Goal: Communication & Community: Answer question/provide support

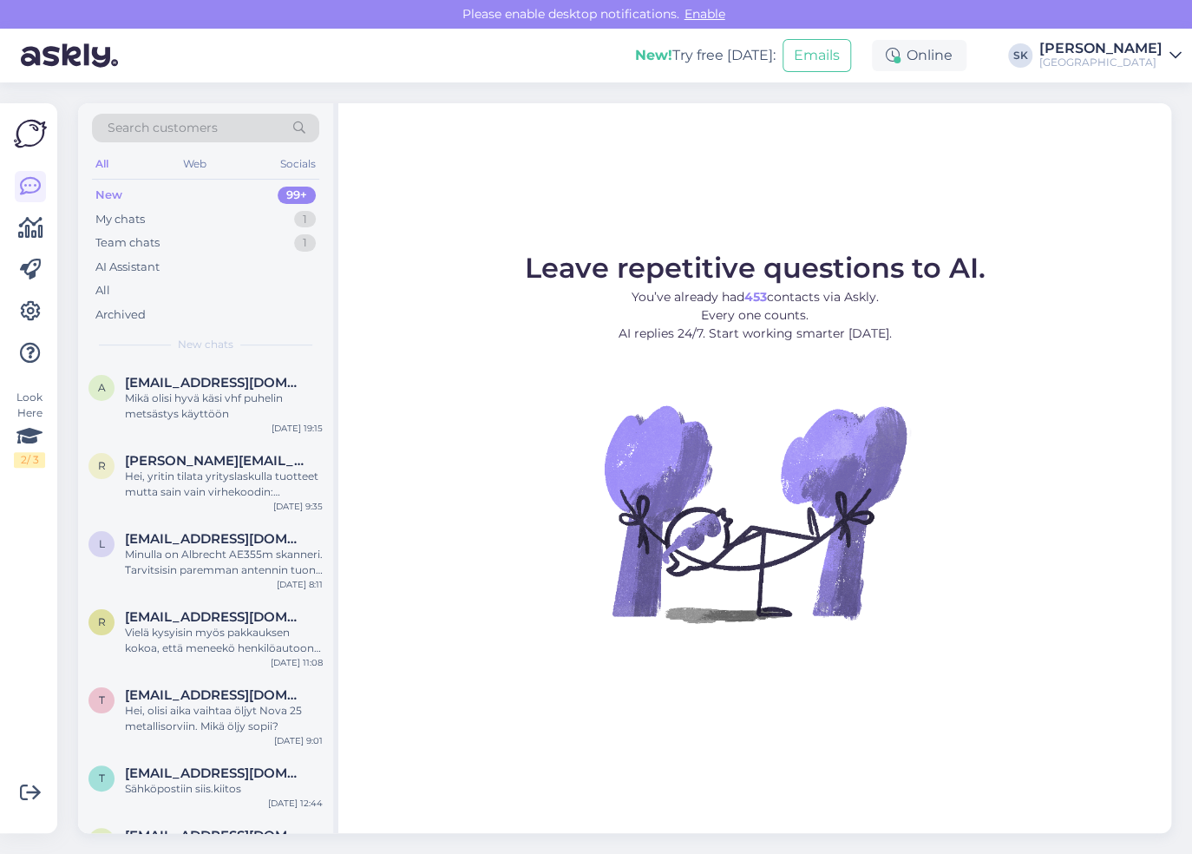
click at [130, 195] on div "New 99+" at bounding box center [205, 195] width 227 height 24
click at [213, 716] on div "Hei, olisi aika vaihtaa öljyt Nova 25 metallisorviin. Mikä öljy sopii?" at bounding box center [224, 718] width 198 height 31
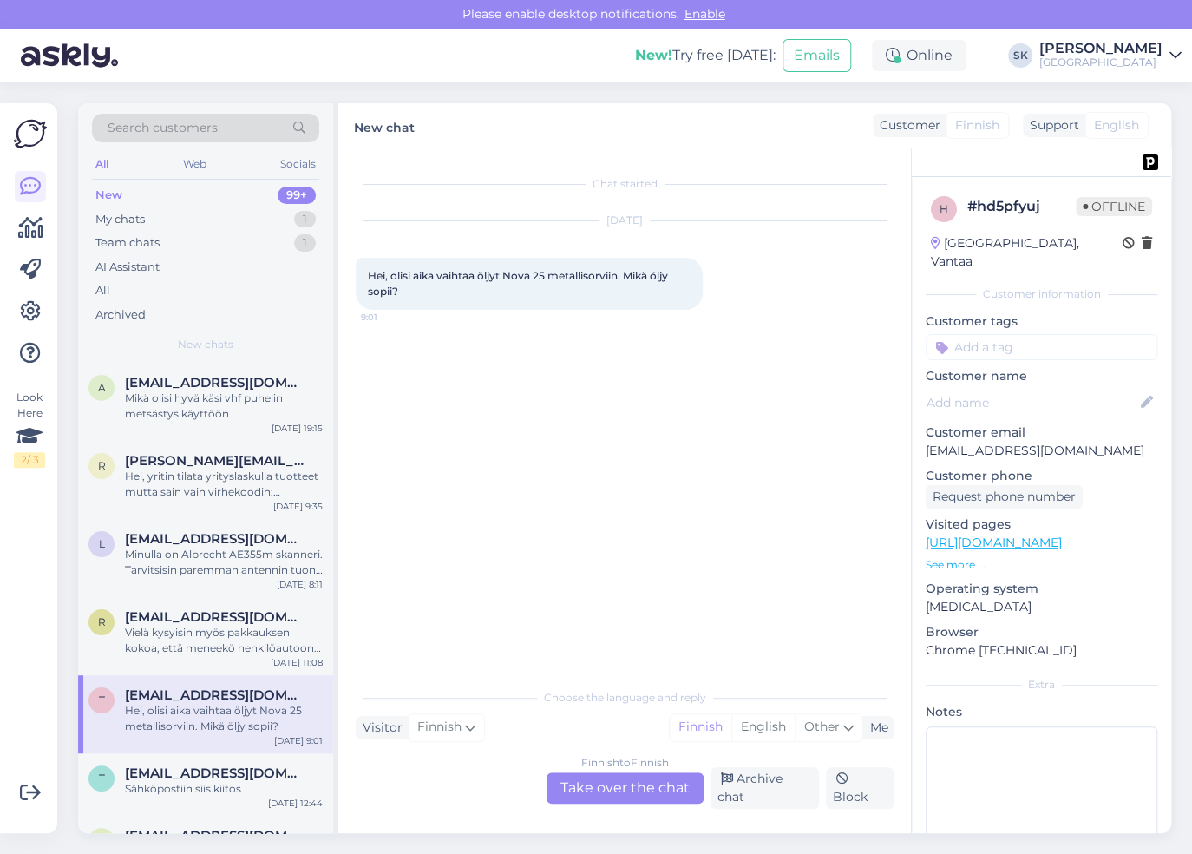
click at [638, 792] on div "Finnish to Finnish Take over the chat" at bounding box center [625, 787] width 157 height 31
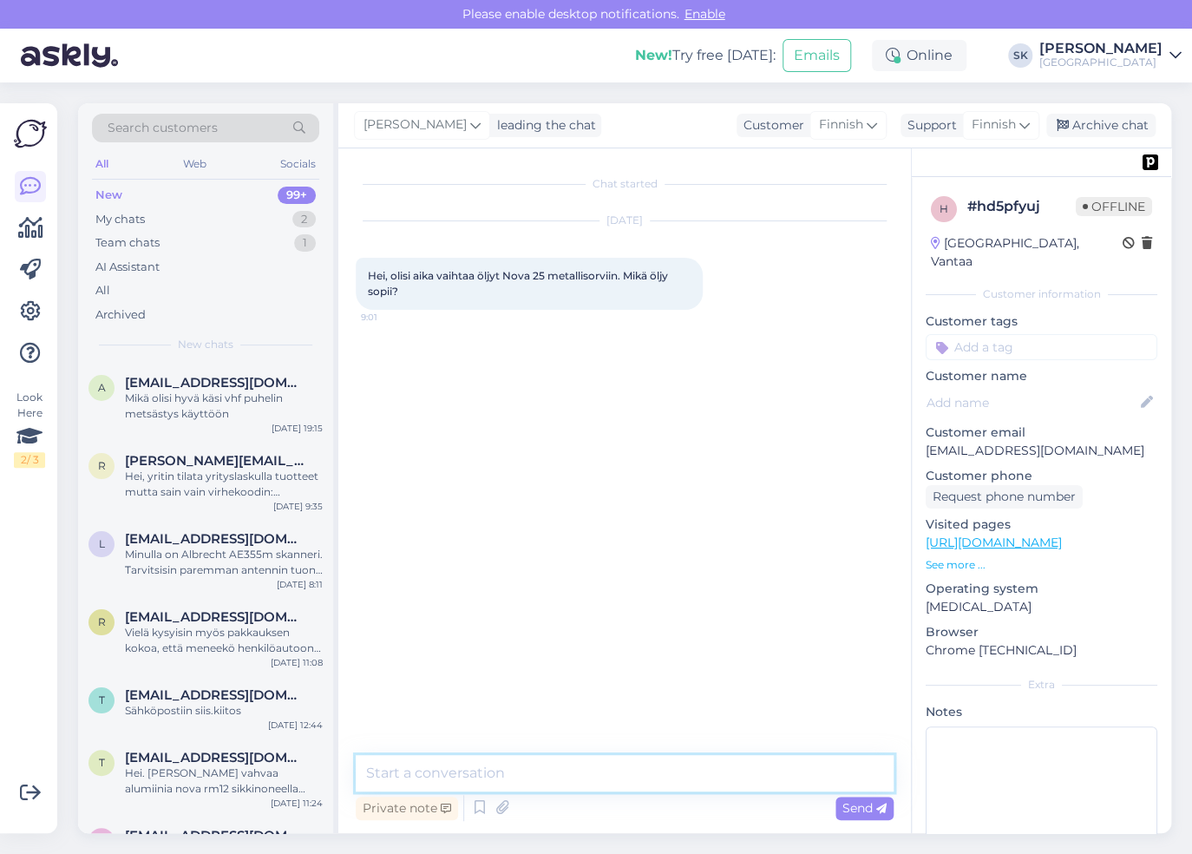
click at [570, 784] on textarea at bounding box center [625, 773] width 538 height 36
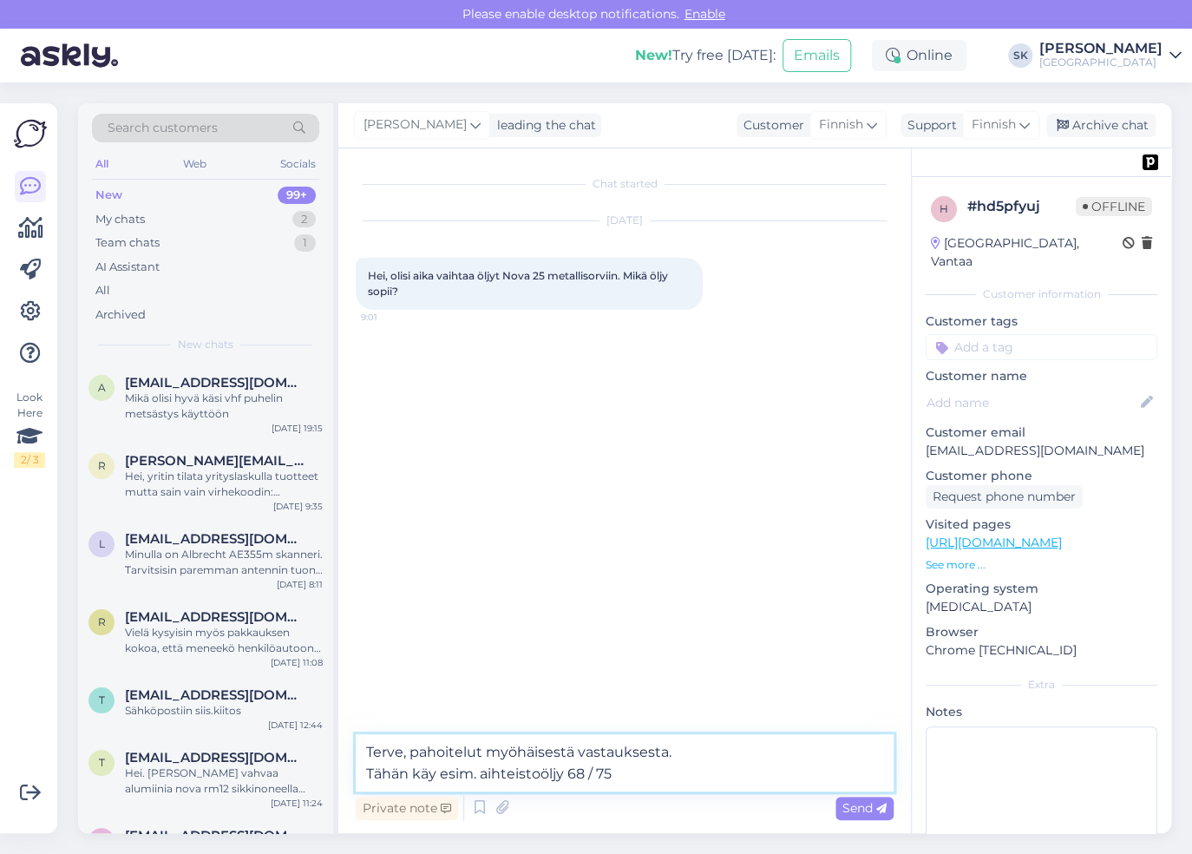
type textarea "Terve, pahoitelut myöhäisestä vastauksesta. Tähän käy esim. vaihteistoöljy 68 /…"
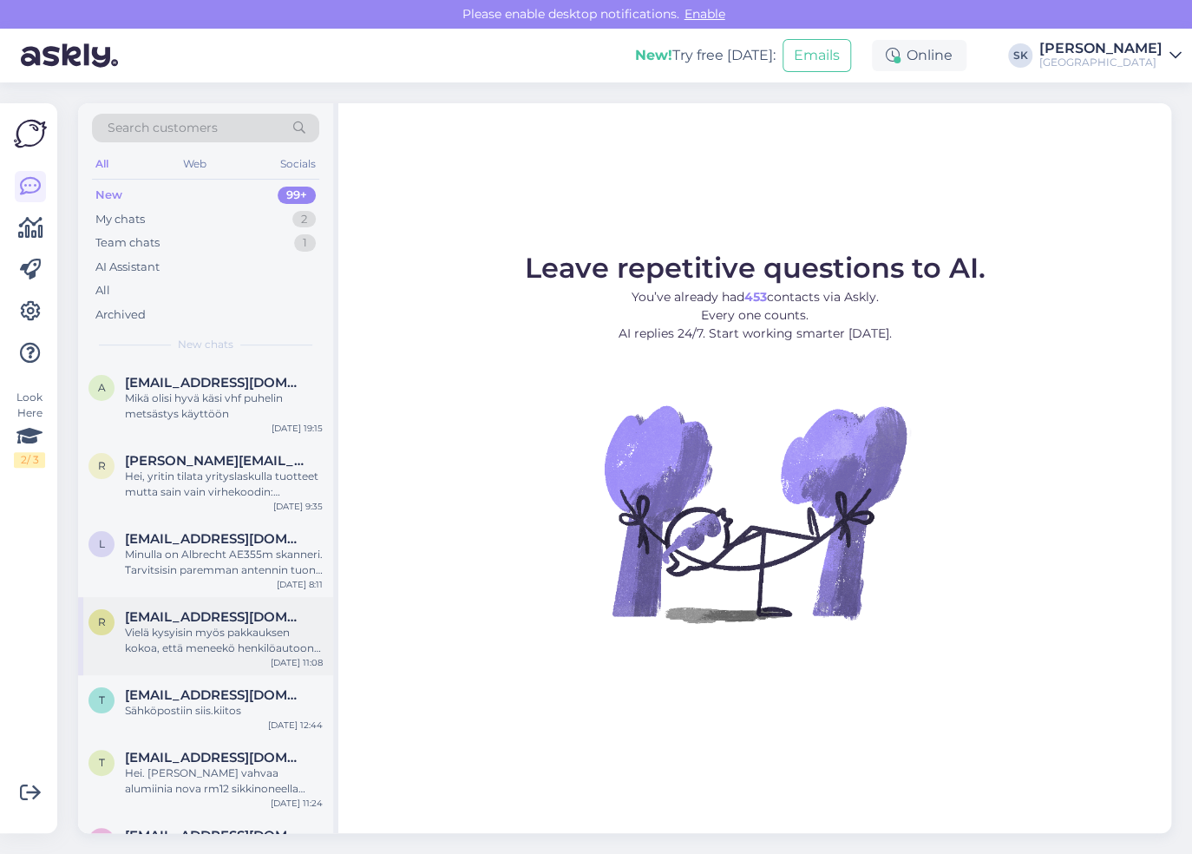
click at [197, 644] on div "Vielä kysyisin myös pakkauksen kokoa, että meneekö henkilöautoon ilman peräkärr…" at bounding box center [224, 640] width 198 height 31
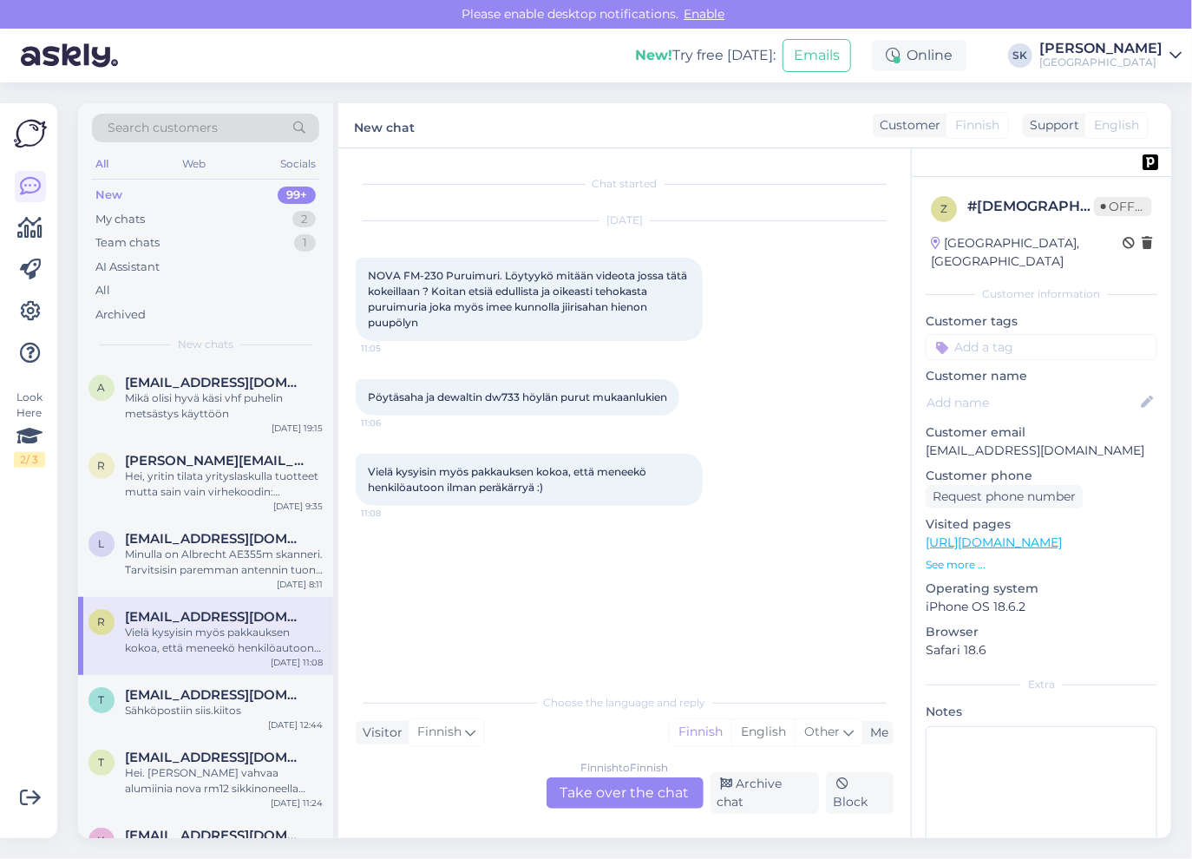
click at [586, 794] on div "Finnish to Finnish Take over the chat" at bounding box center [625, 792] width 157 height 31
click at [619, 795] on div "Finnish to Finnish Take over the chat" at bounding box center [625, 792] width 157 height 31
click at [237, 532] on span "[EMAIL_ADDRESS][DOMAIN_NAME]" at bounding box center [215, 539] width 180 height 16
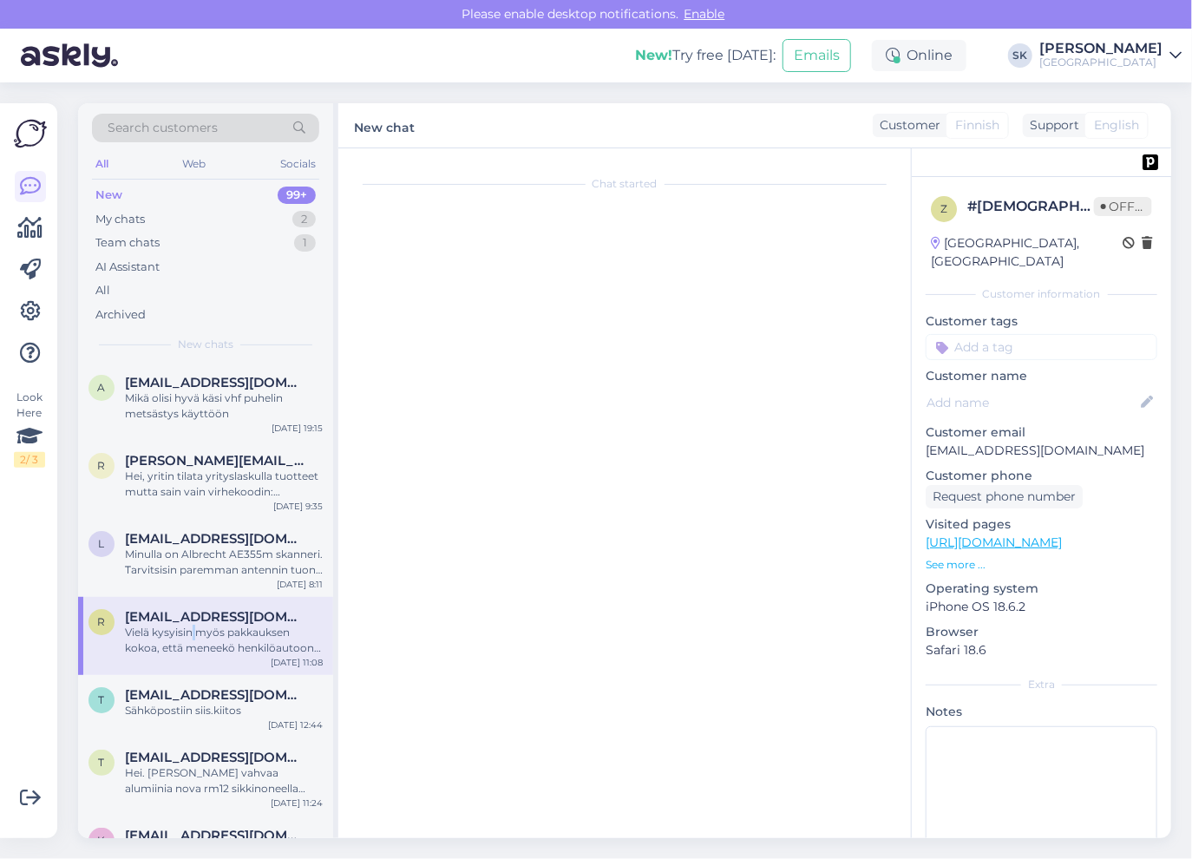
click at [194, 632] on div "Vielä kysyisin myös pakkauksen kokoa, että meneekö henkilöautoon ilman peräkärr…" at bounding box center [224, 640] width 198 height 31
click at [182, 694] on span "[EMAIL_ADDRESS][DOMAIN_NAME]" at bounding box center [215, 695] width 180 height 16
click at [174, 617] on span "raipe76@gmail.com" at bounding box center [215, 617] width 180 height 16
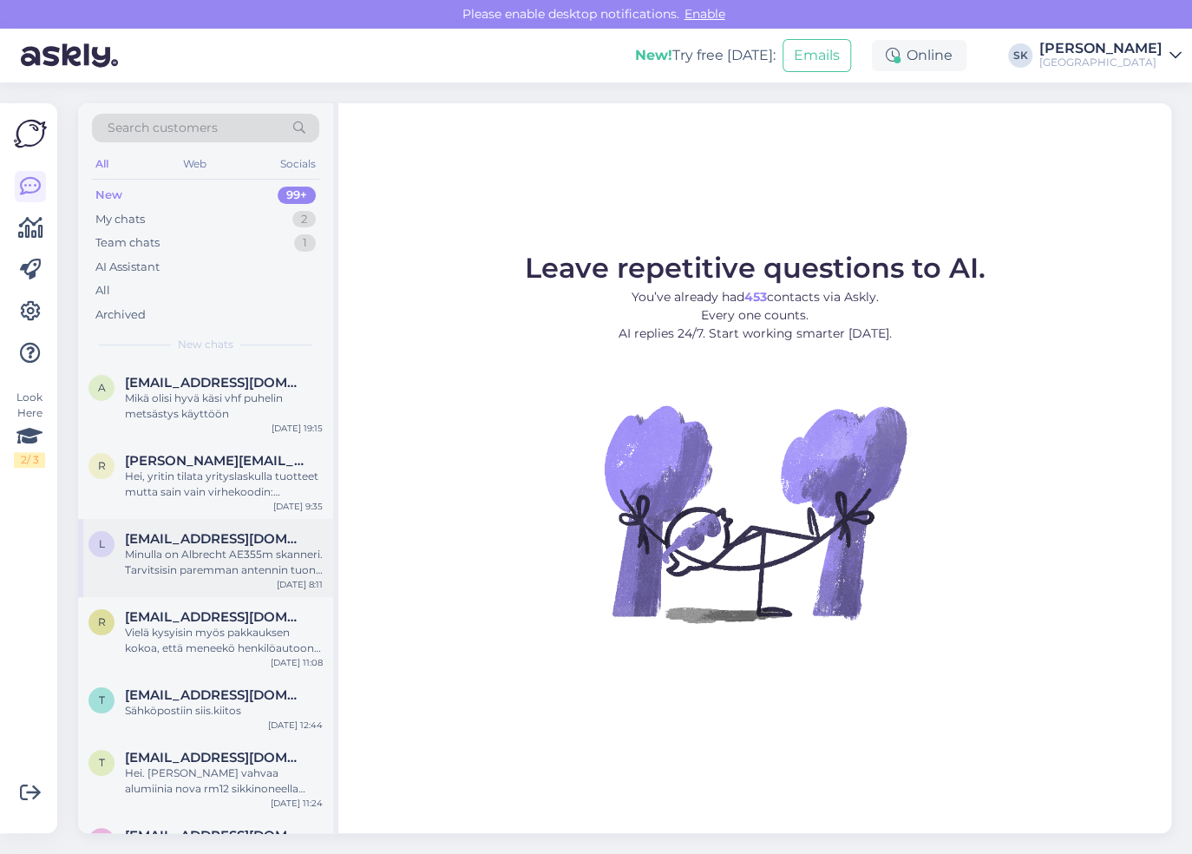
click at [168, 561] on div "Minulla on Albrecht AE355m skanneri. Tarvitsisin paremman antennin tuon telesko…" at bounding box center [224, 562] width 198 height 31
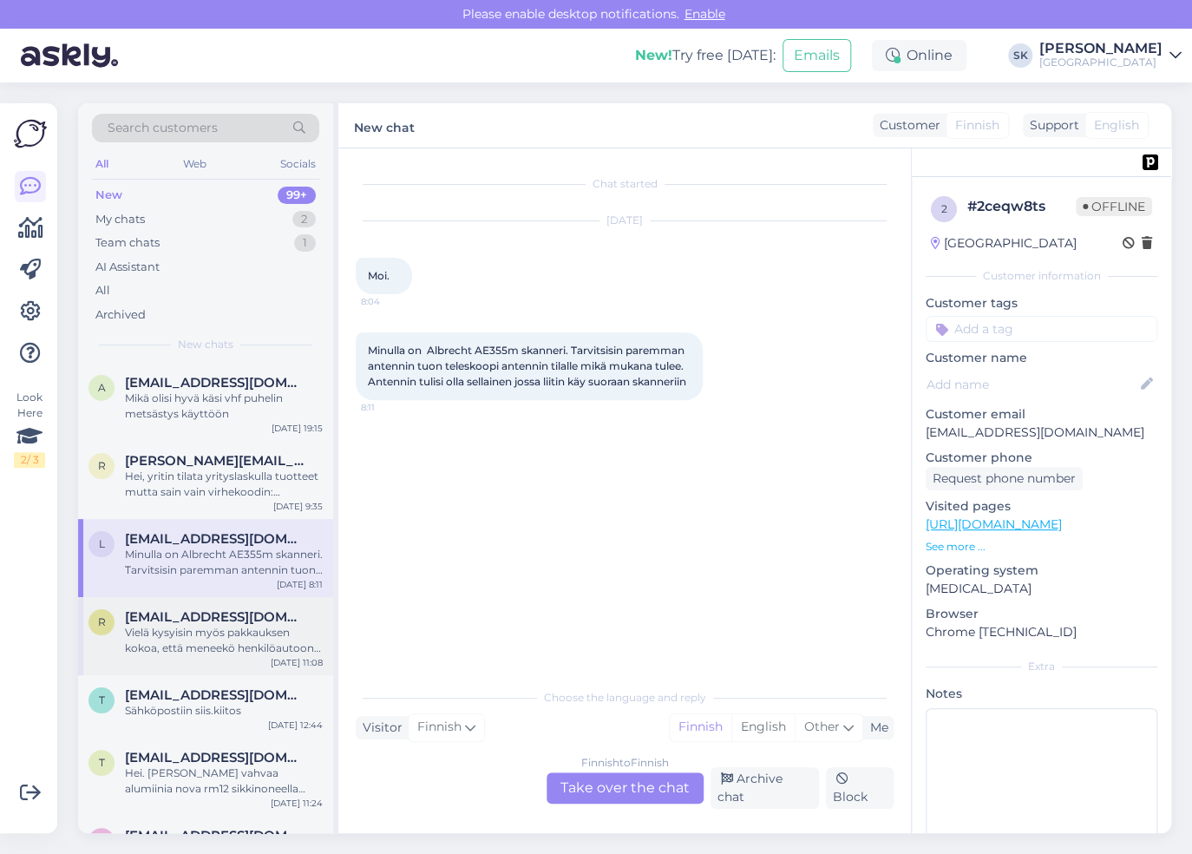
click at [175, 623] on span "[EMAIL_ADDRESS][DOMAIN_NAME]" at bounding box center [215, 617] width 180 height 16
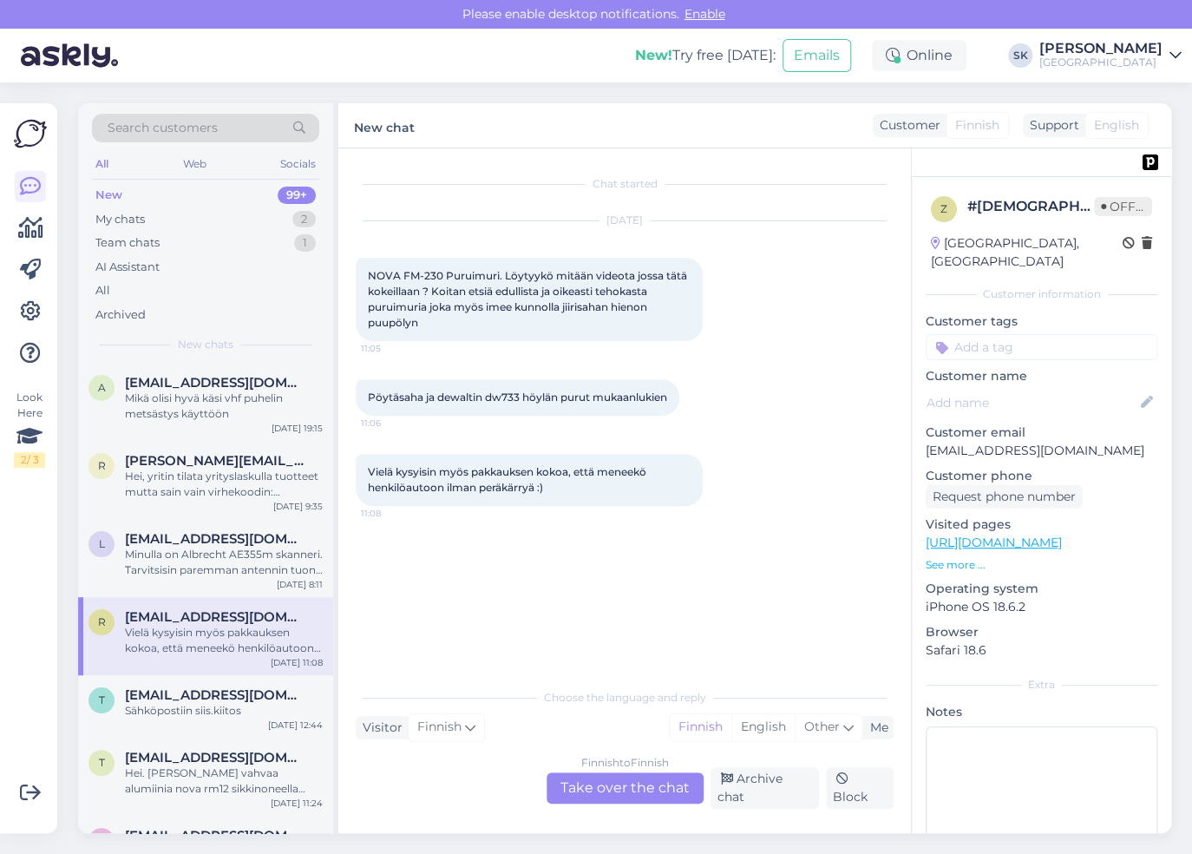
click at [607, 786] on div "Finnish to Finnish Take over the chat" at bounding box center [625, 787] width 157 height 31
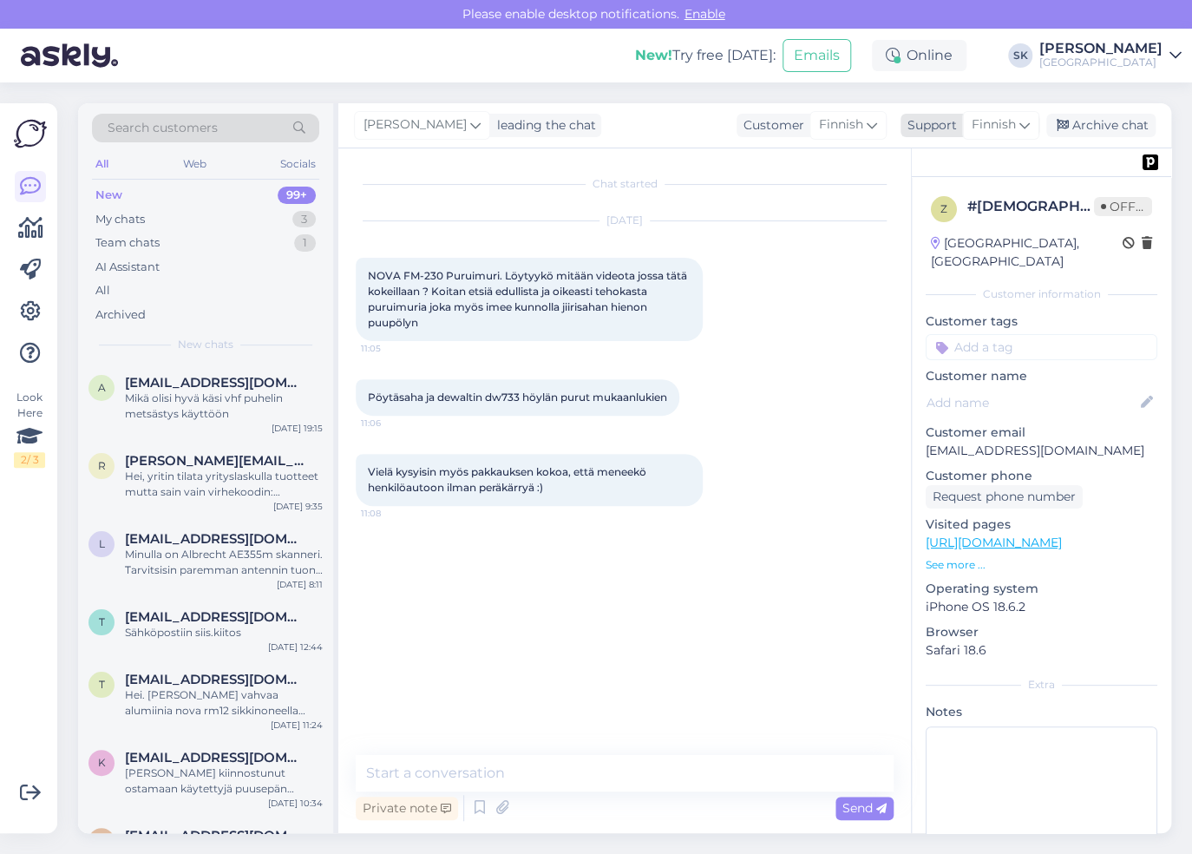
click at [1008, 127] on span "Finnish" at bounding box center [994, 124] width 44 height 19
type input "f"
click at [964, 193] on link "Finnish" at bounding box center [970, 202] width 191 height 28
click at [495, 785] on textarea at bounding box center [625, 773] width 538 height 36
click at [1062, 534] on link "https://koneita.com/fi/purunpoistotarvikkeet/3454-nova-g3-suodatin-puruimurille…" at bounding box center [994, 542] width 136 height 16
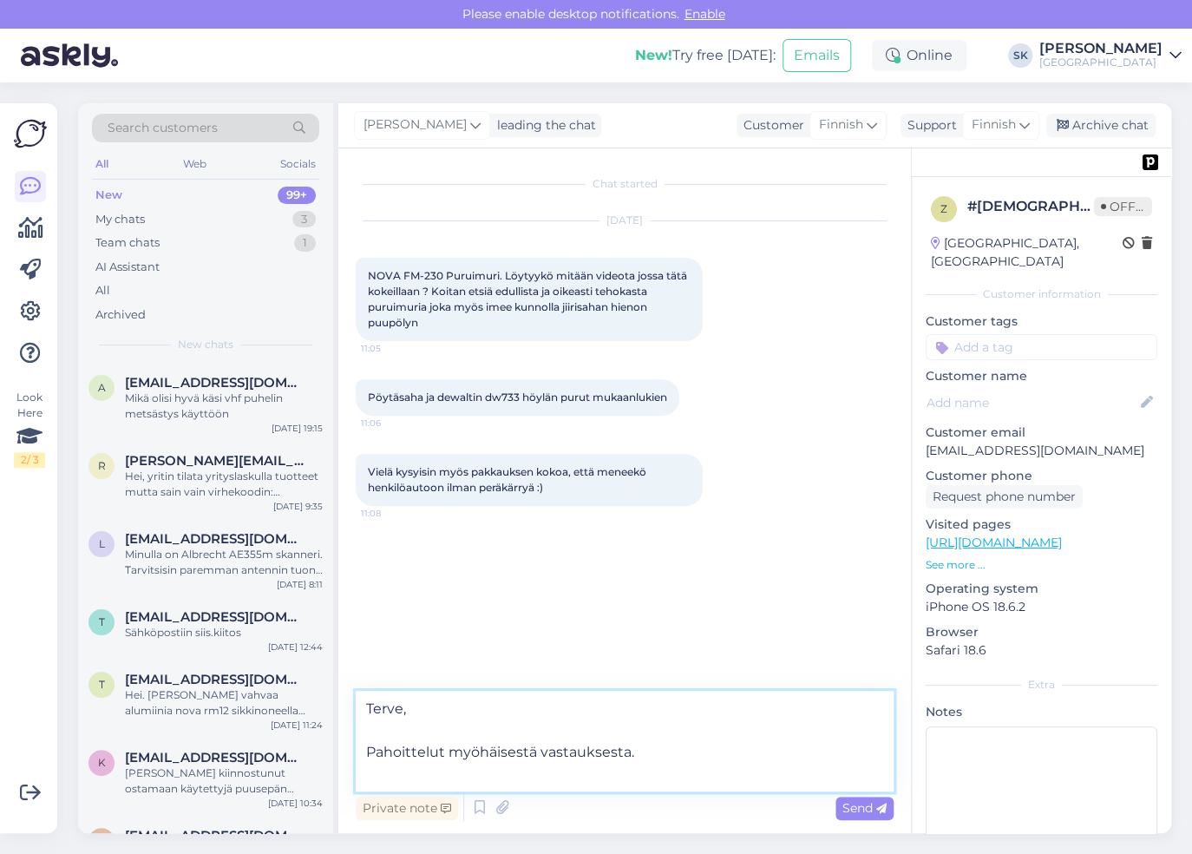
click at [644, 754] on textarea "Terve, Pahoittelut myöhäisestä vastauksesta." at bounding box center [625, 741] width 538 height 101
type textarea "T"
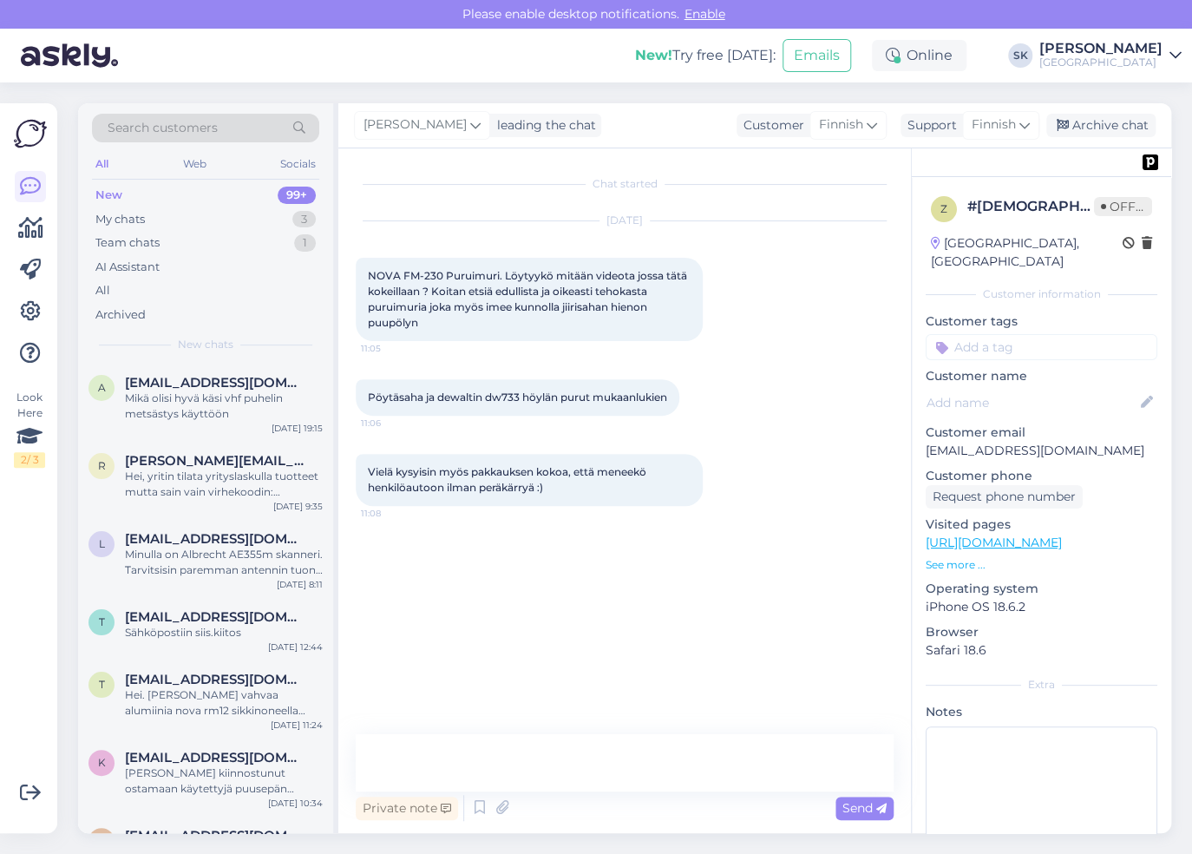
click at [602, 570] on div "Chat started Sep 17 2025 NOVA FM-230 Puruimuri. Löytyykö mitään videota jossa t…" at bounding box center [633, 442] width 554 height 553
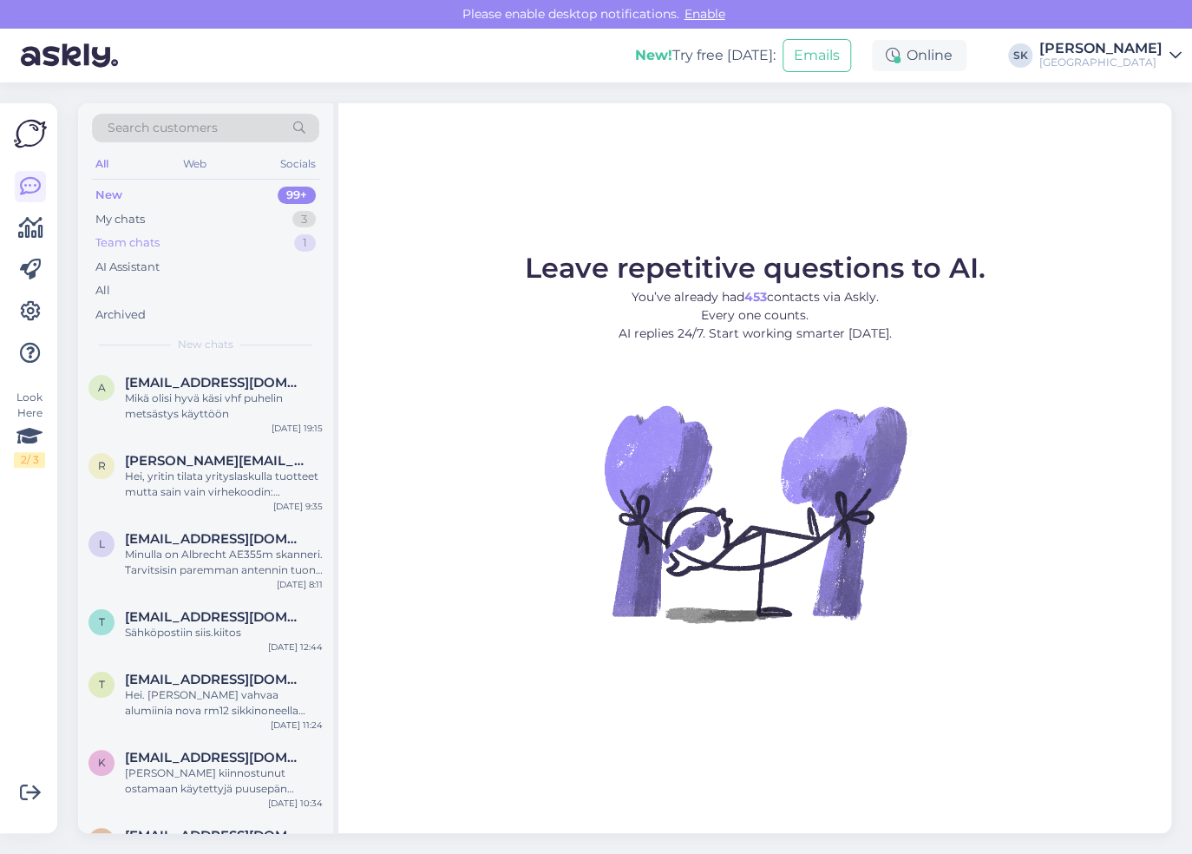
click at [148, 239] on div "Team chats" at bounding box center [127, 242] width 64 height 17
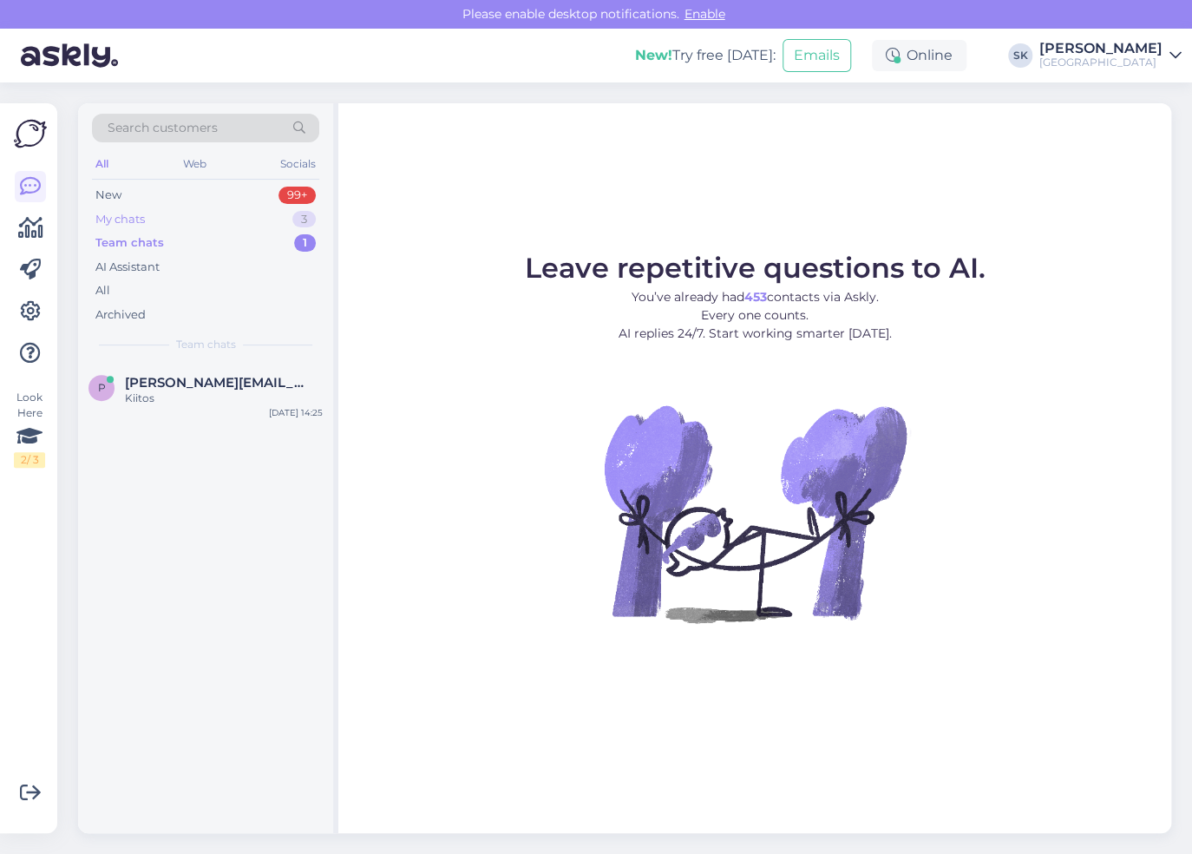
click at [147, 219] on div "My chats 3" at bounding box center [205, 219] width 227 height 24
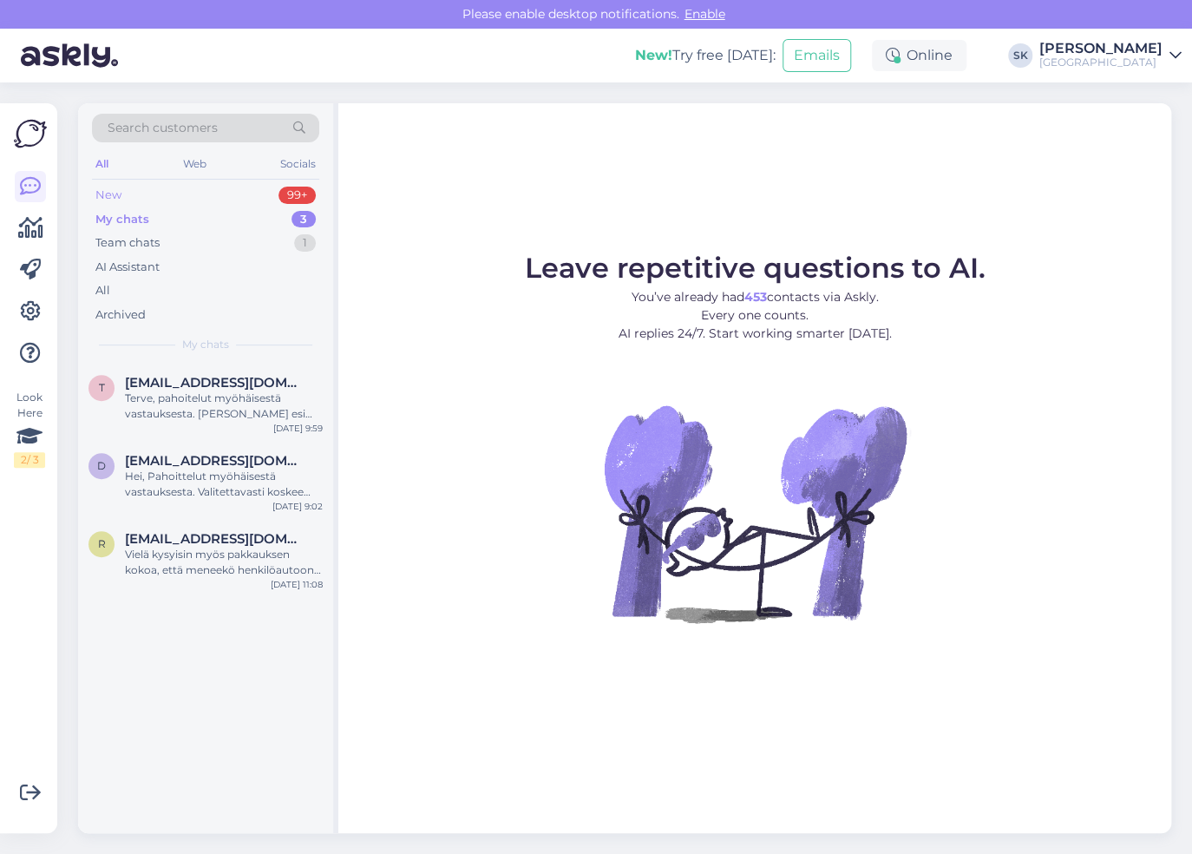
click at [162, 200] on div "New 99+" at bounding box center [205, 195] width 227 height 24
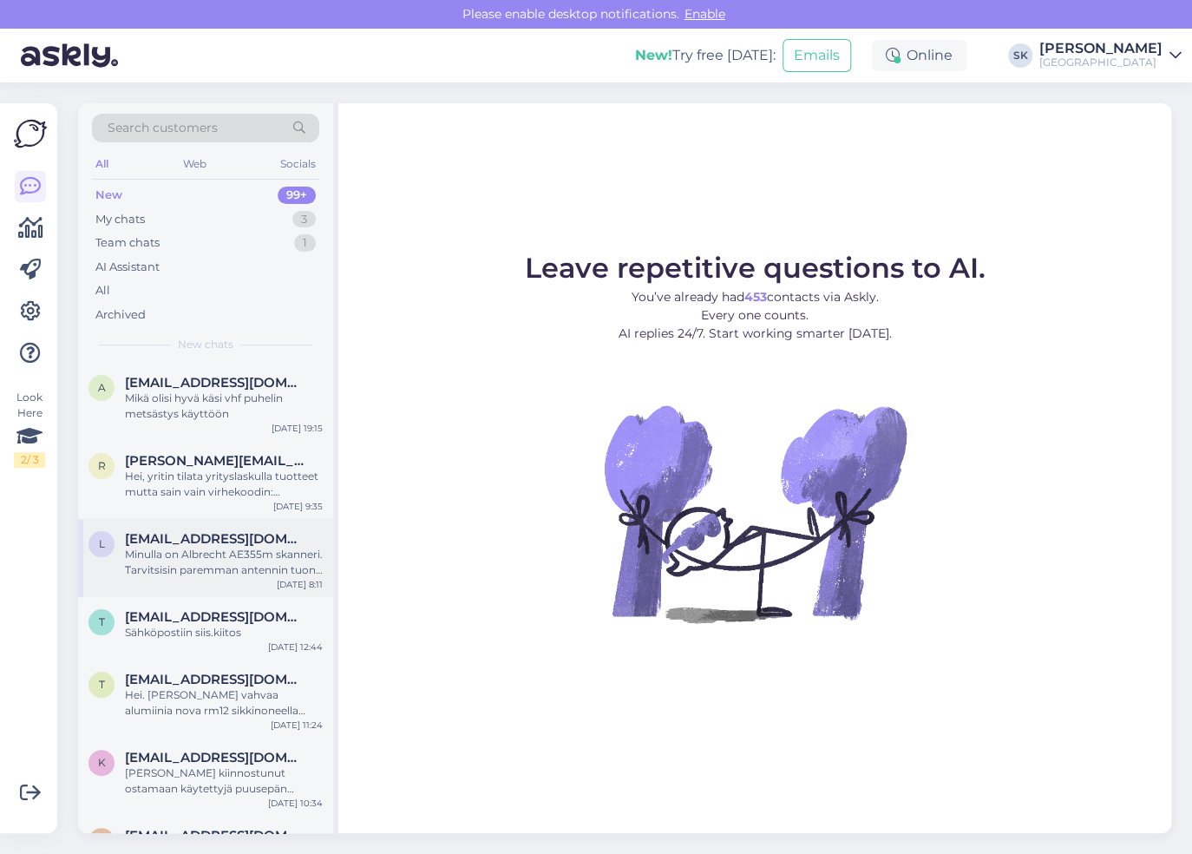
click at [207, 561] on div "Minulla on Albrecht AE355m skanneri. Tarvitsisin paremman antennin tuon telesko…" at bounding box center [224, 562] width 198 height 31
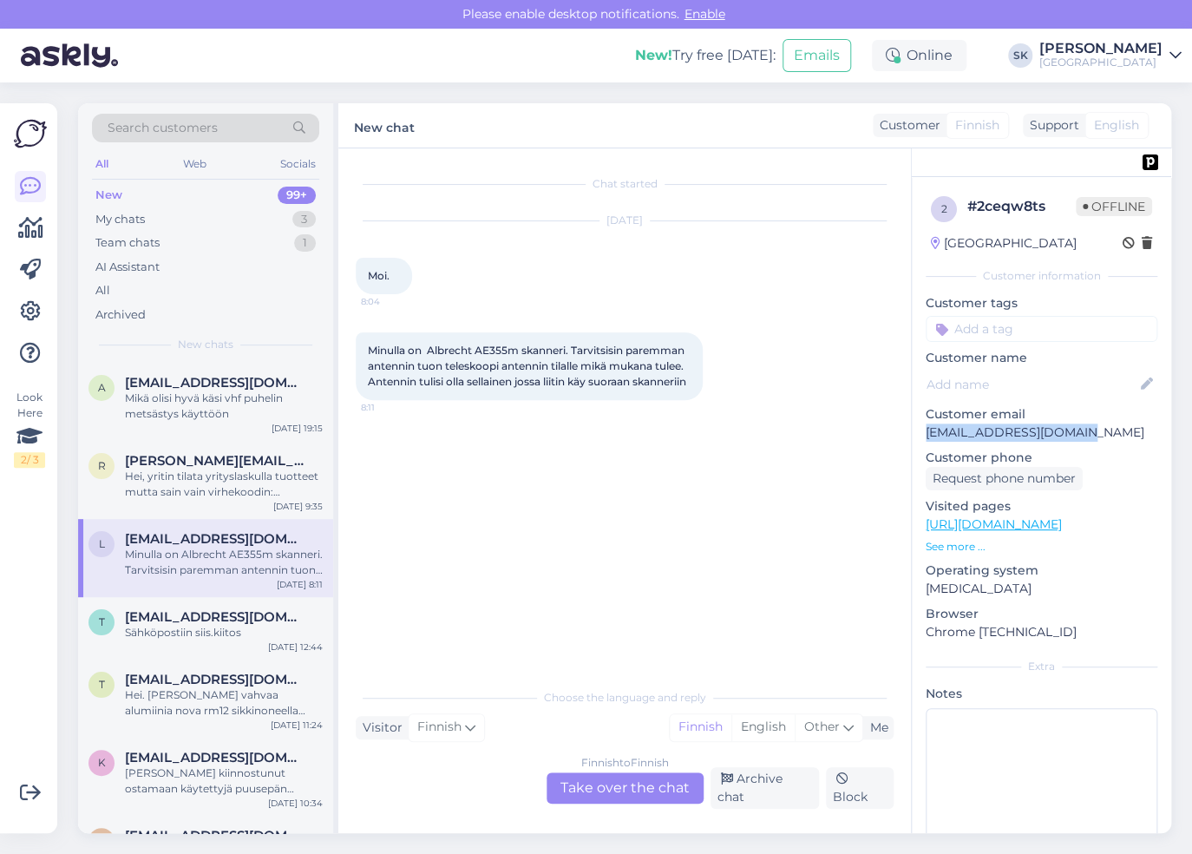
drag, startPoint x: 1086, startPoint y: 432, endPoint x: 927, endPoint y: 432, distance: 159.6
click at [927, 432] on p "[EMAIL_ADDRESS][DOMAIN_NAME]" at bounding box center [1042, 432] width 232 height 18
copy p "[EMAIL_ADDRESS][DOMAIN_NAME]"
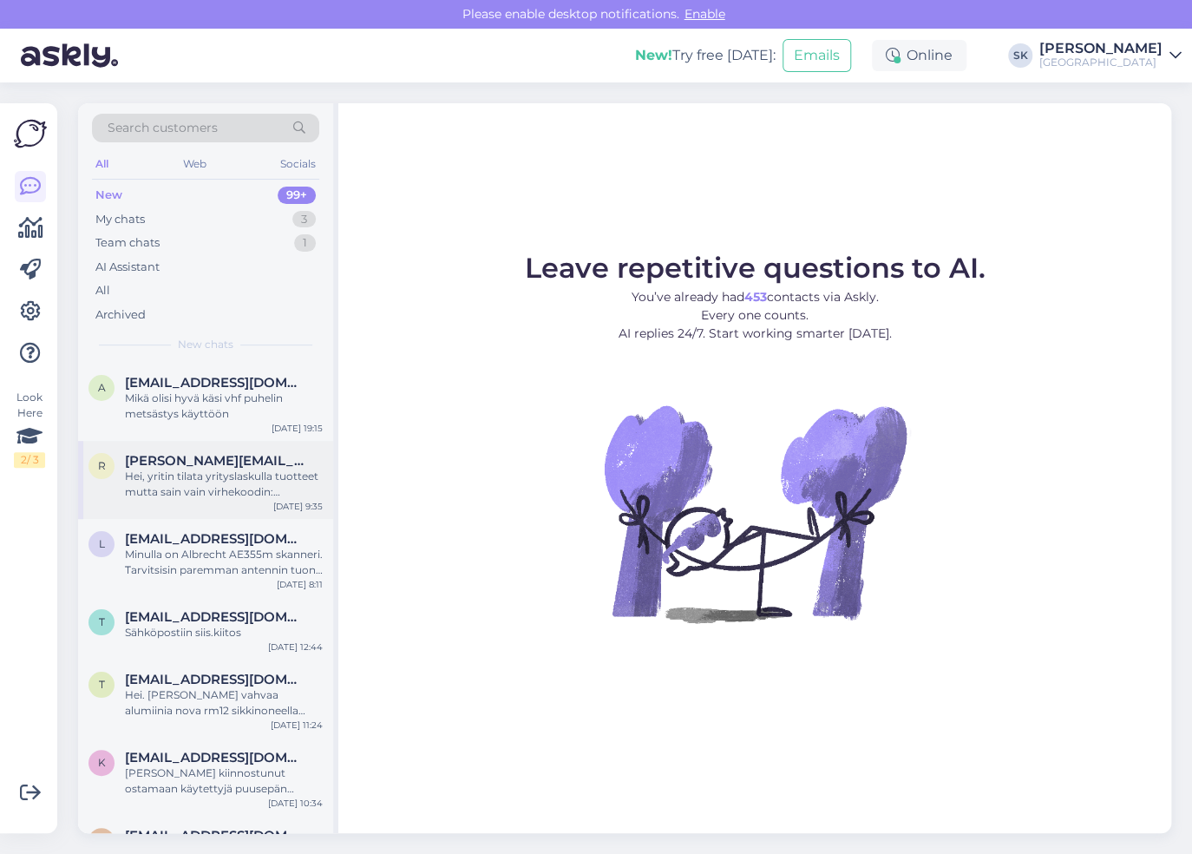
click at [196, 477] on div "Hei, yritin tilata yrityslaskulla tuotteet mutta sain vain virhekoodin: 817e259…" at bounding box center [224, 484] width 198 height 31
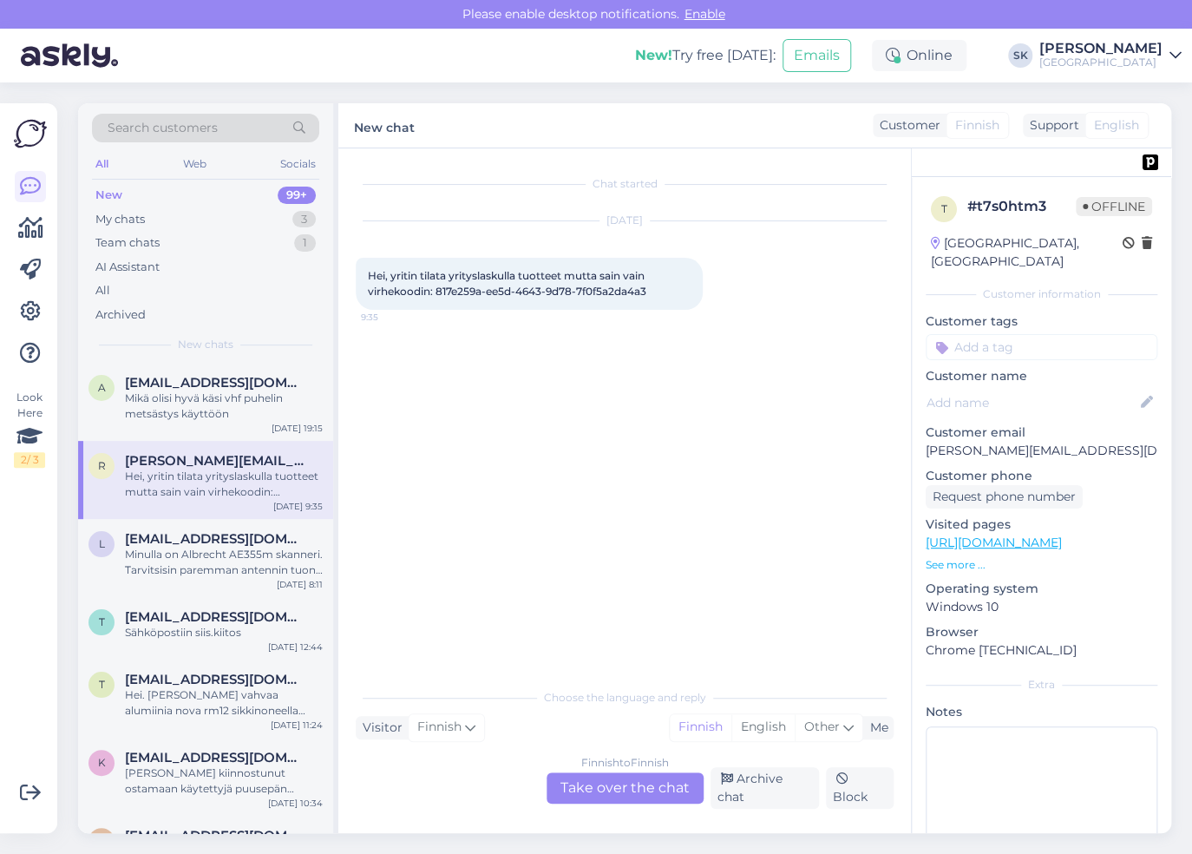
click at [616, 796] on div "Finnish to Finnish Take over the chat" at bounding box center [625, 787] width 157 height 31
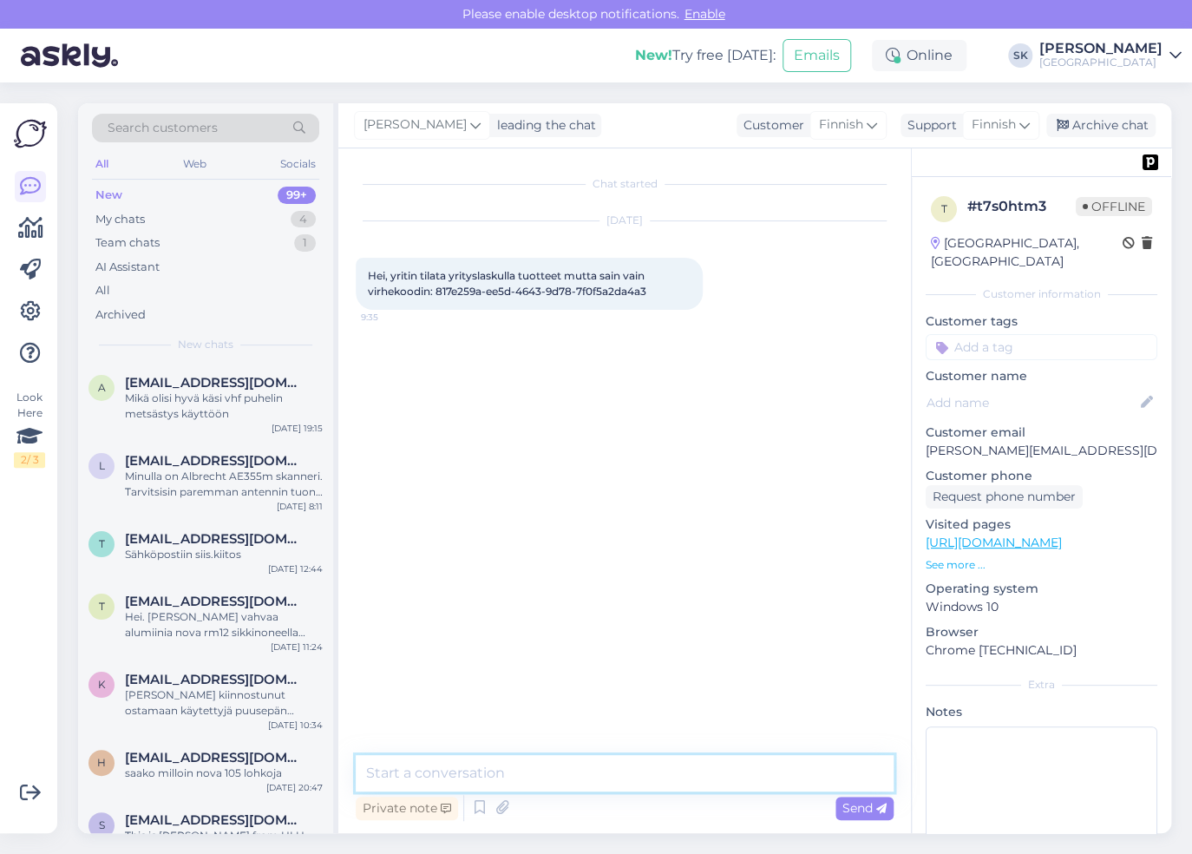
click at [593, 767] on textarea at bounding box center [625, 773] width 538 height 36
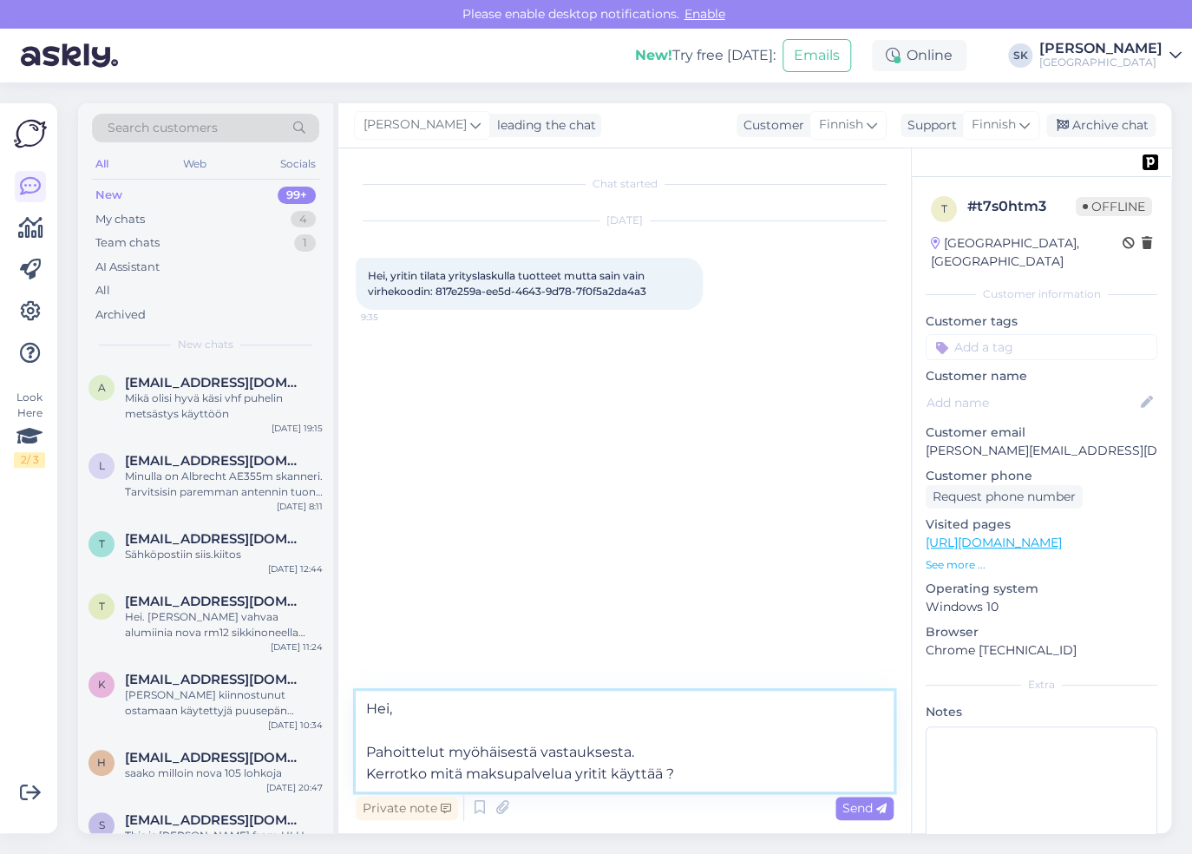
type textarea "Hei, Pahoittelut myöhäisestä vastauksesta. Kerrotko mitä maksupalvelua yritit k…"
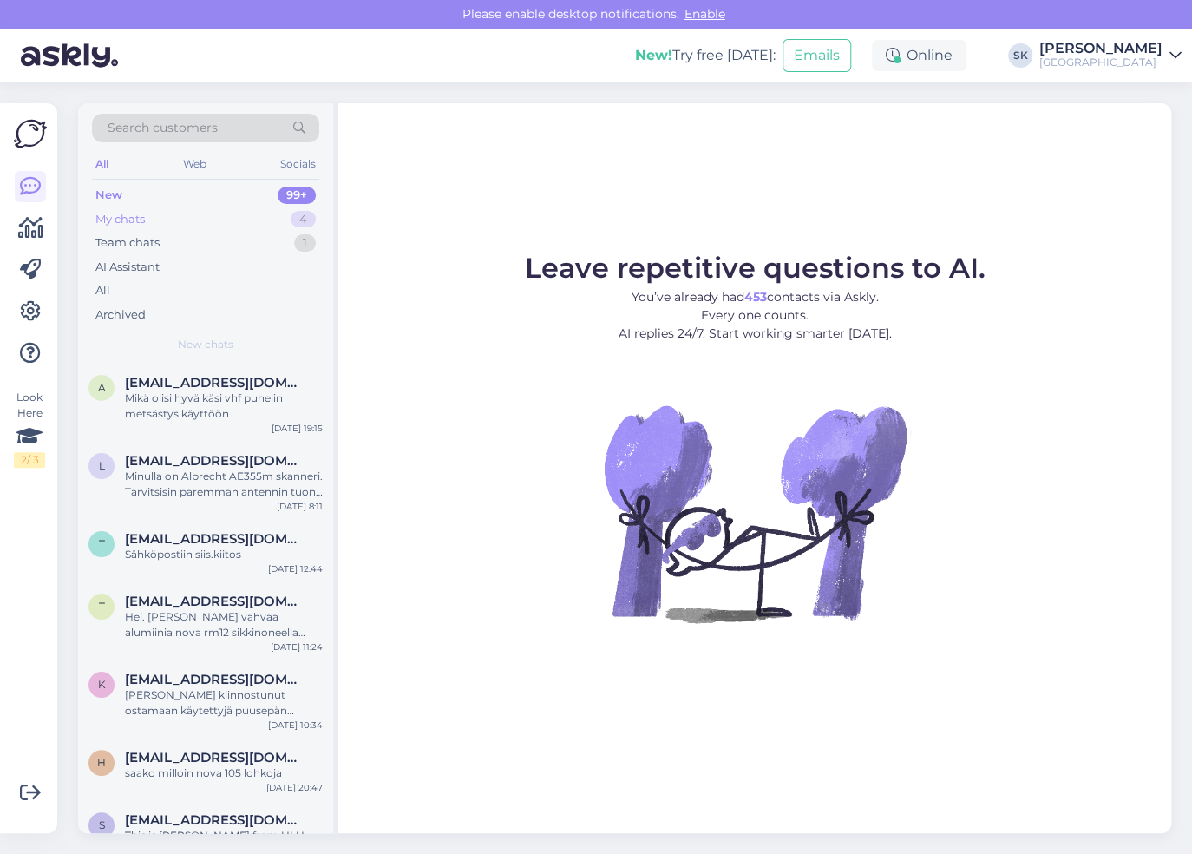
click at [145, 221] on div "My chats" at bounding box center [119, 219] width 49 height 17
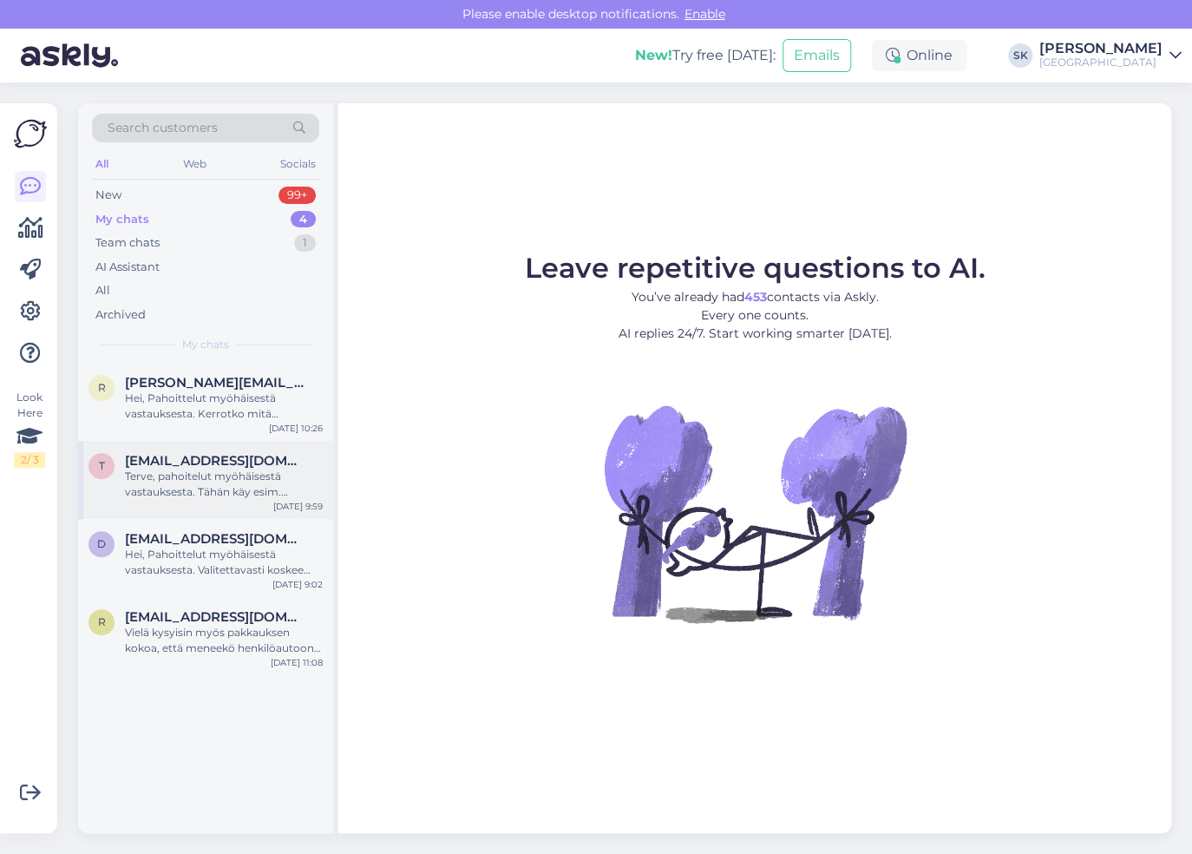
click at [170, 474] on div "Terve, pahoitelut myöhäisestä vastauksesta. Tähän käy esim. vaihteistoöljy 68 /…" at bounding box center [224, 484] width 198 height 31
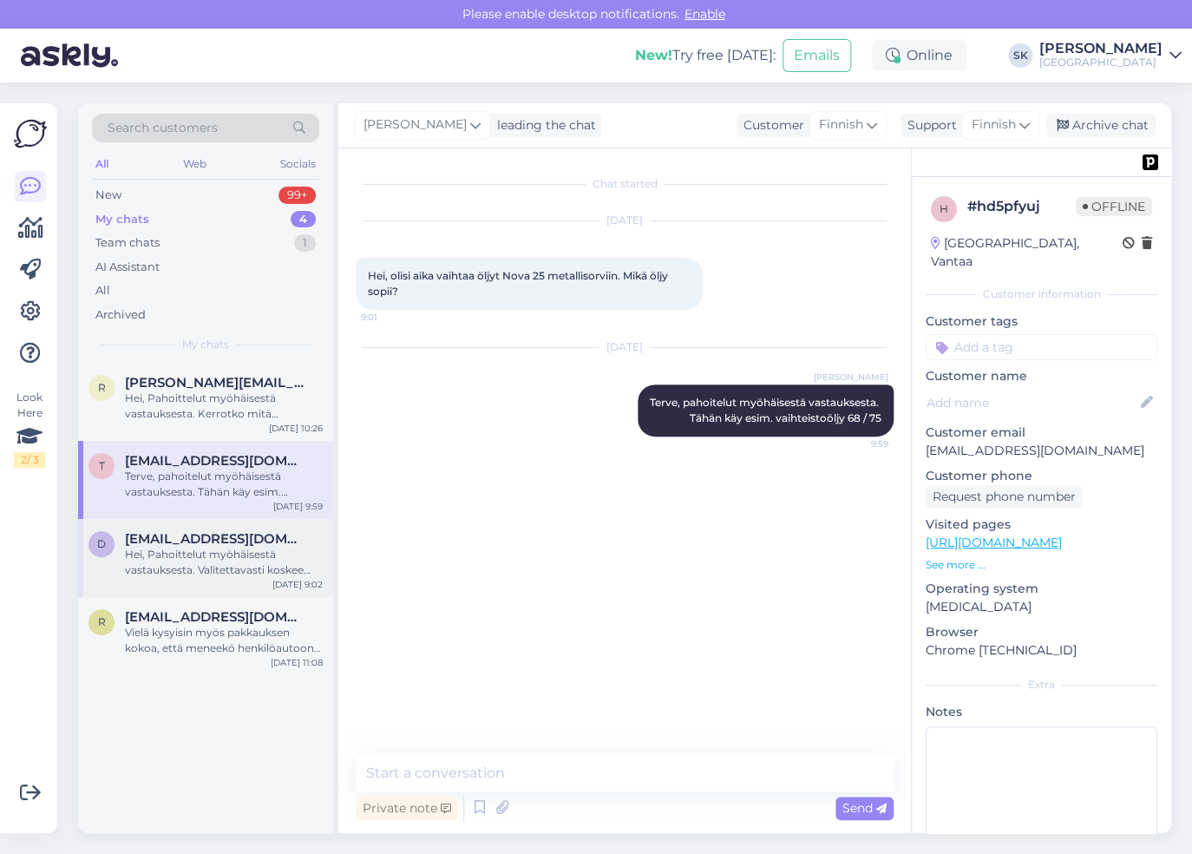
click at [175, 545] on span "danska@danska.com" at bounding box center [215, 539] width 180 height 16
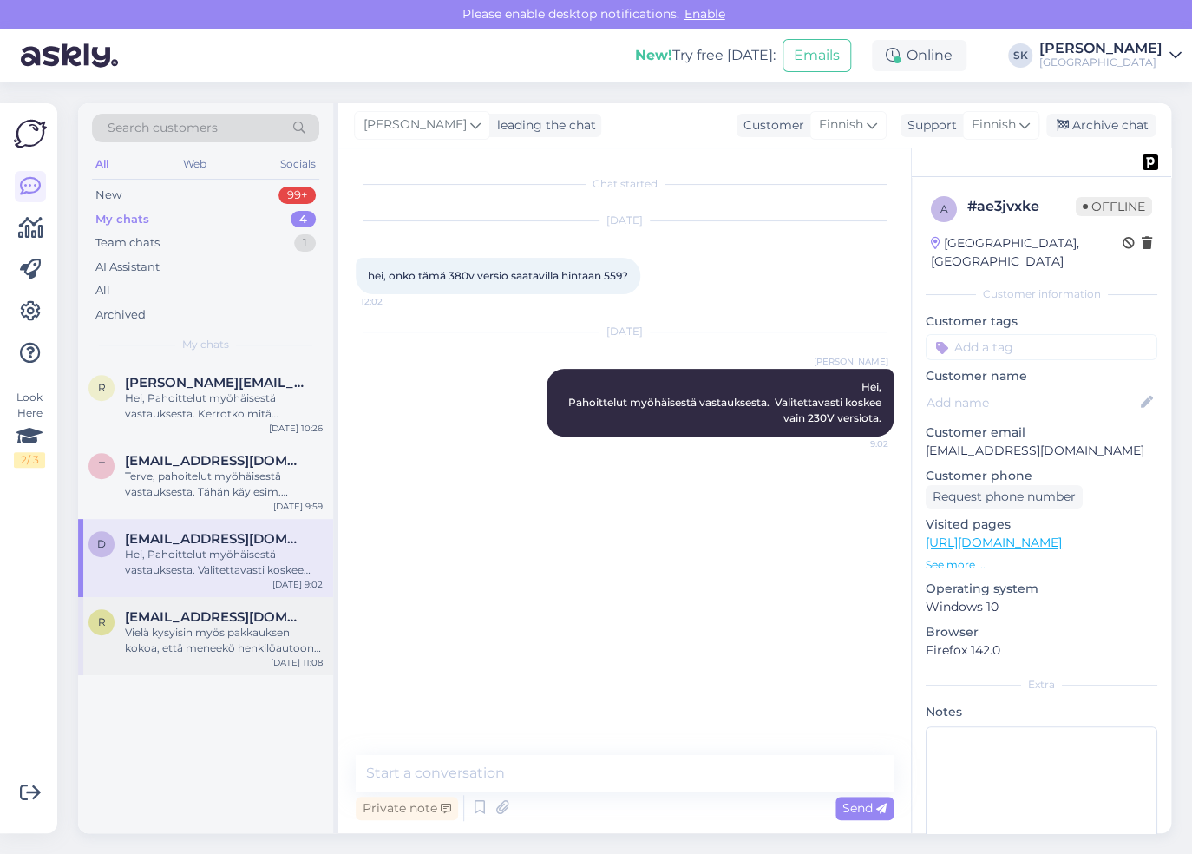
click at [178, 609] on span "raipe76@gmail.com" at bounding box center [215, 617] width 180 height 16
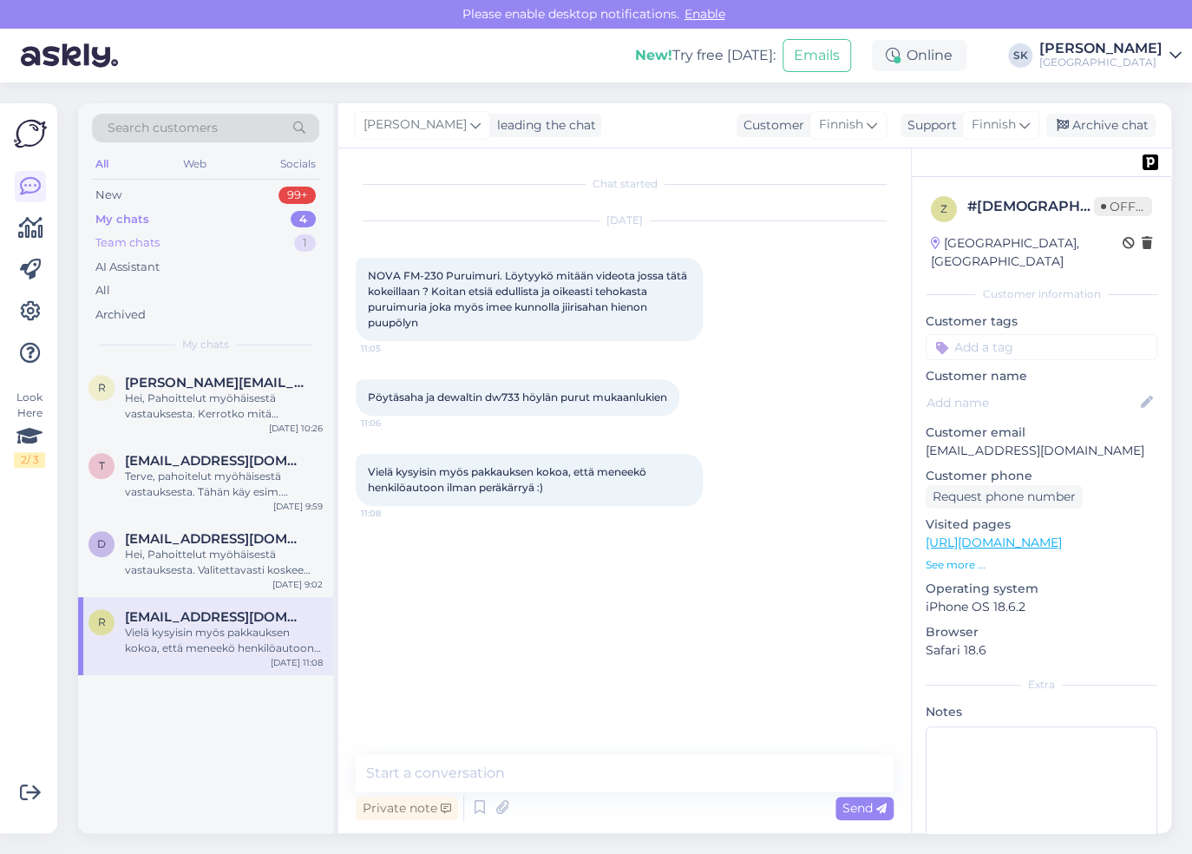
click at [146, 241] on div "Team chats" at bounding box center [127, 242] width 64 height 17
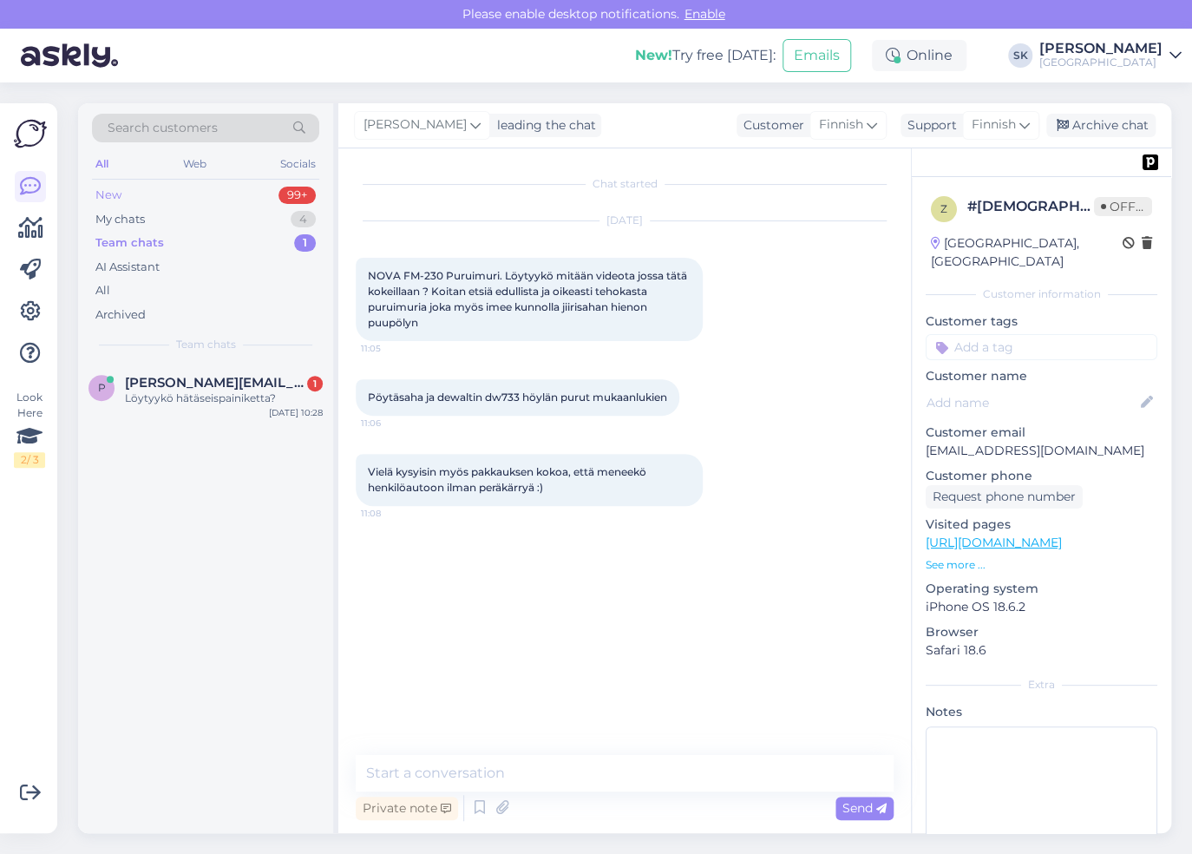
click at [133, 193] on div "New 99+" at bounding box center [205, 195] width 227 height 24
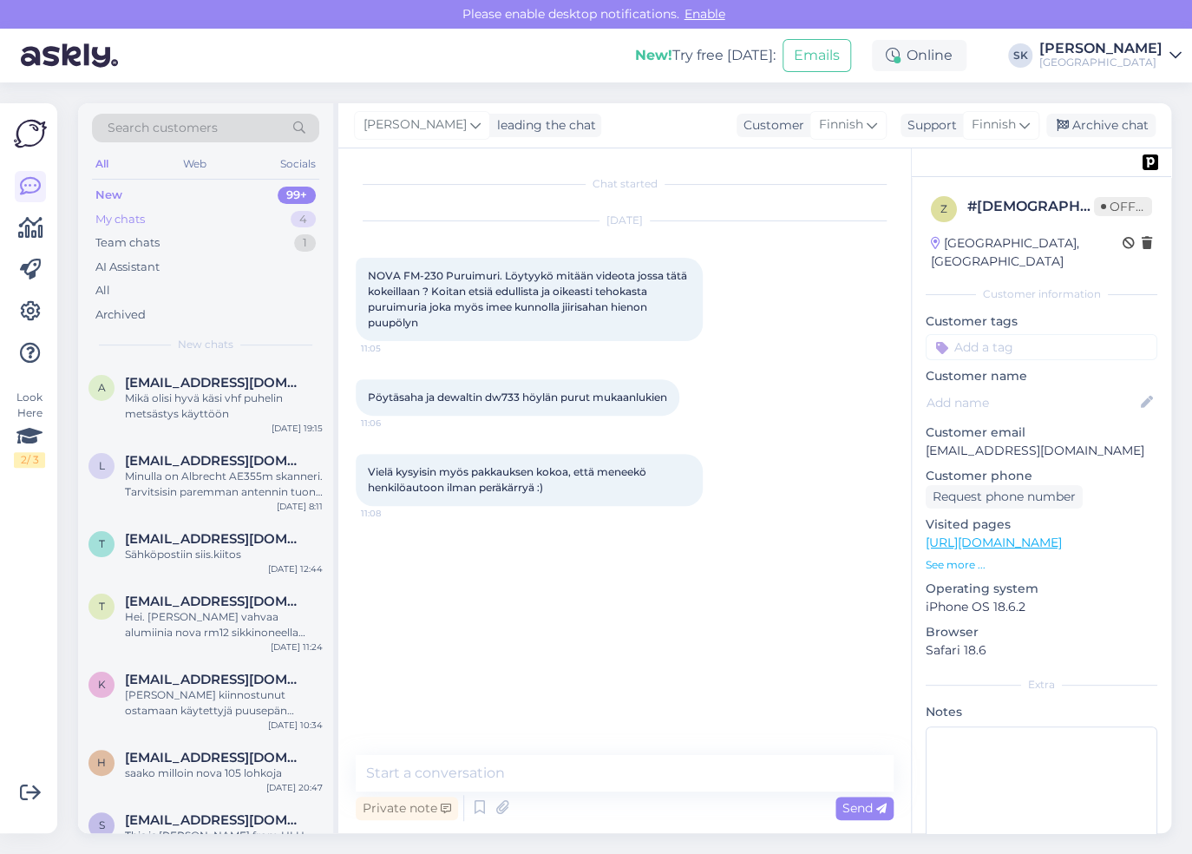
click at [131, 217] on div "My chats" at bounding box center [119, 219] width 49 height 17
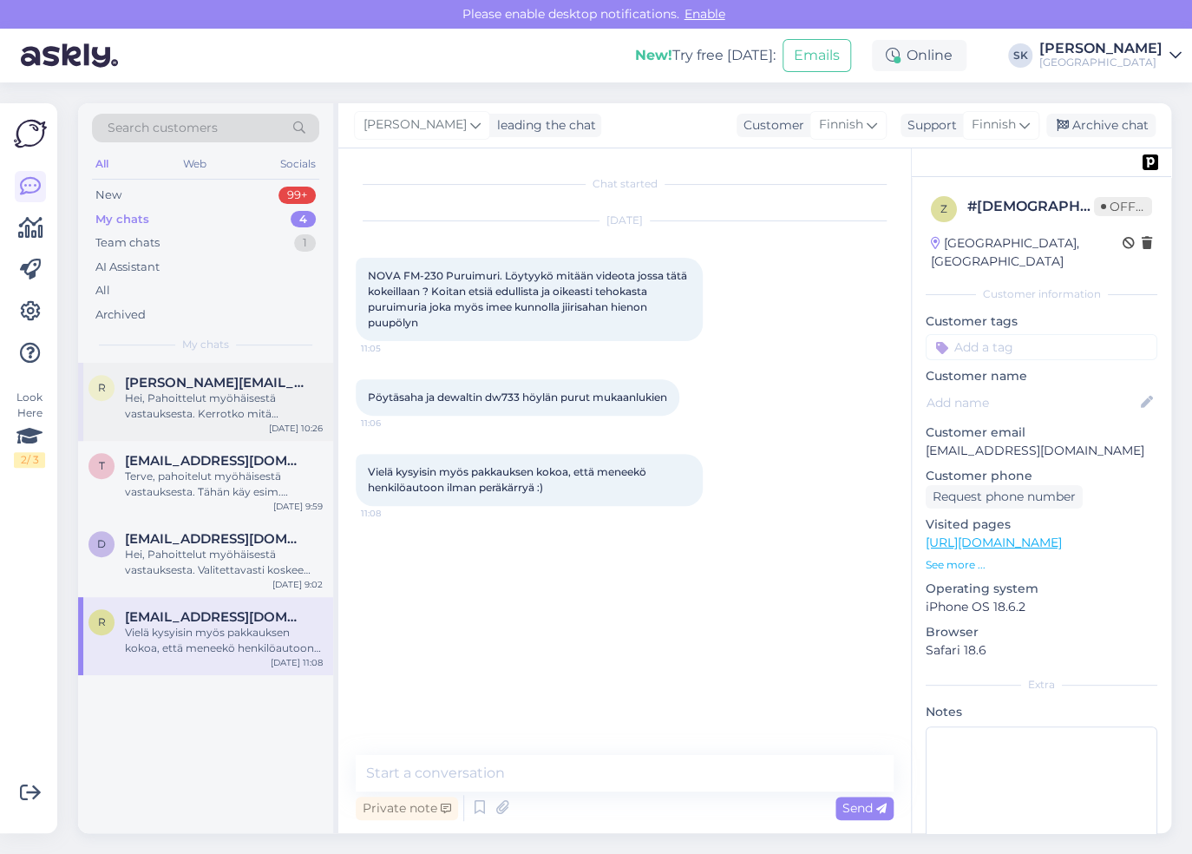
click at [196, 382] on span "[PERSON_NAME][EMAIL_ADDRESS][DOMAIN_NAME]" at bounding box center [215, 383] width 180 height 16
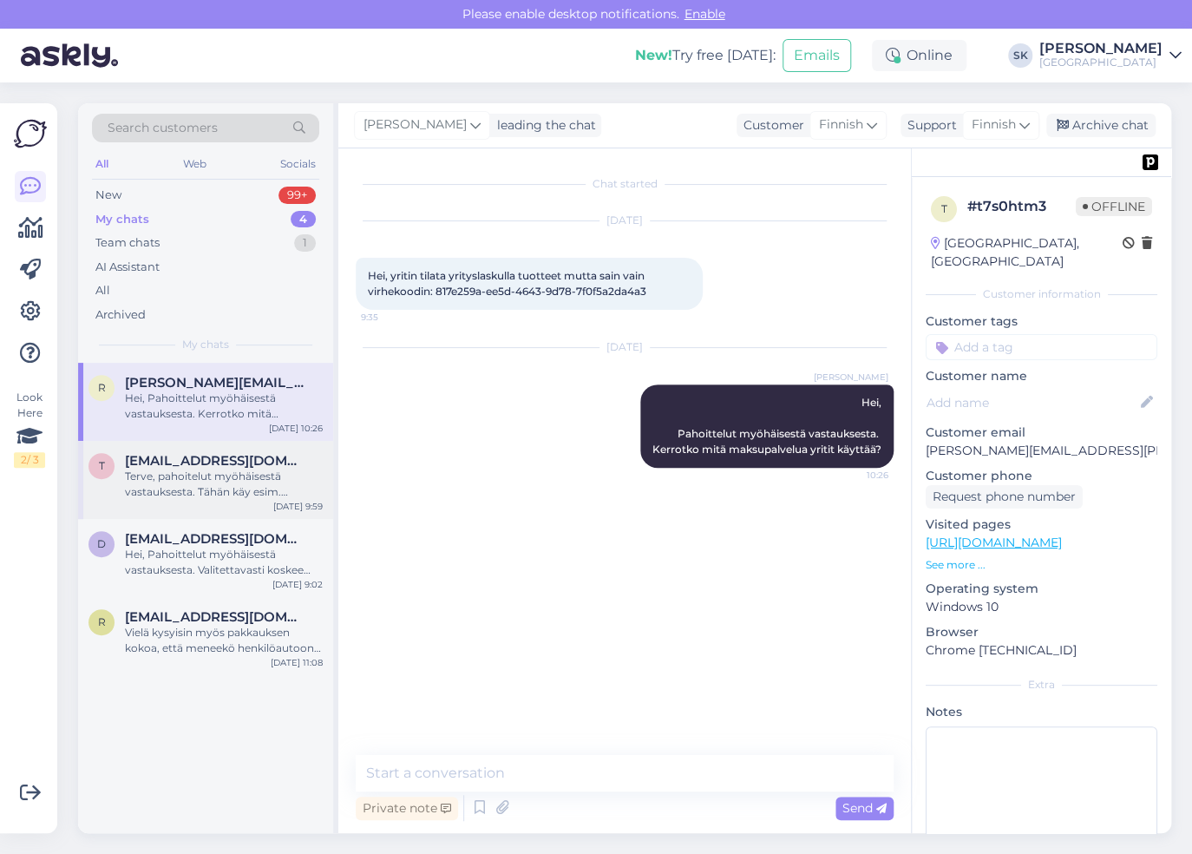
click at [194, 474] on div "Terve, pahoitelut myöhäisestä vastauksesta. Tähän käy esim. vaihteistoöljy 68 /…" at bounding box center [224, 484] width 198 height 31
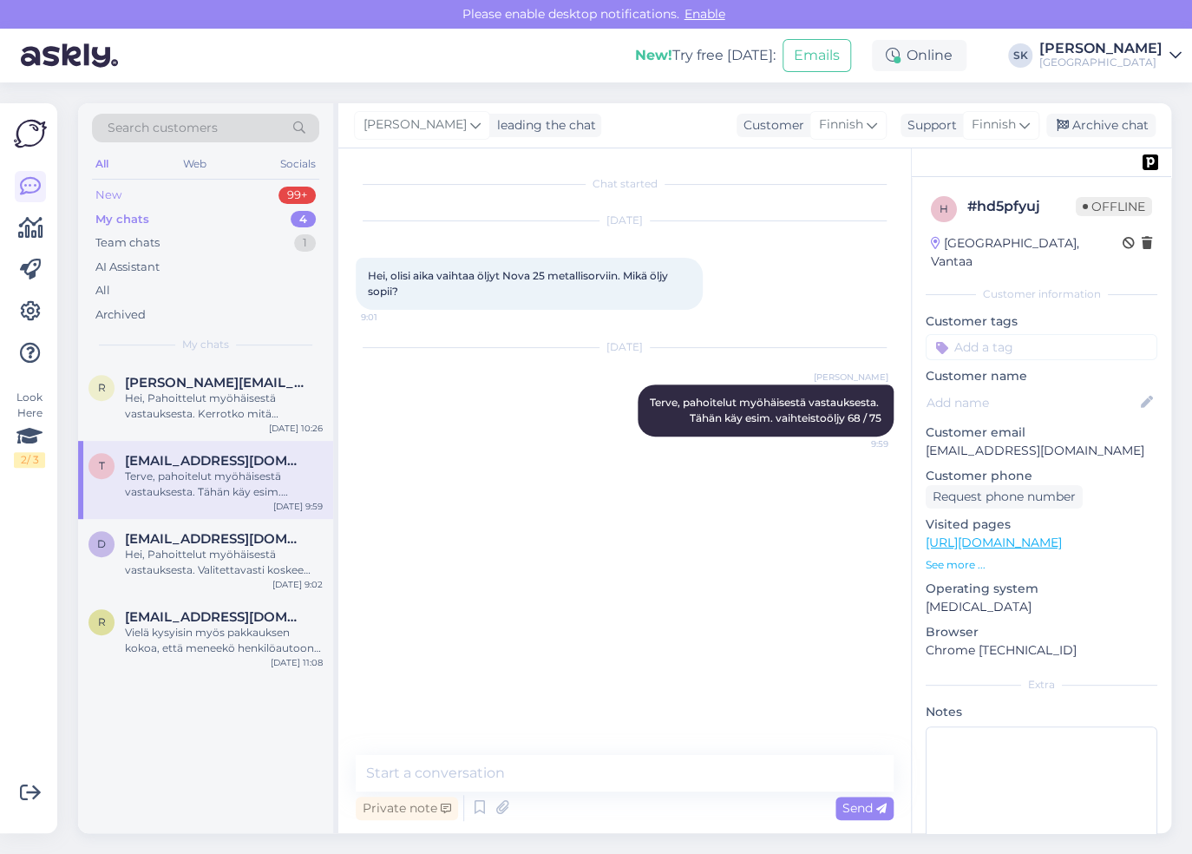
click at [121, 193] on div "New" at bounding box center [108, 195] width 26 height 17
